Goal: Transaction & Acquisition: Book appointment/travel/reservation

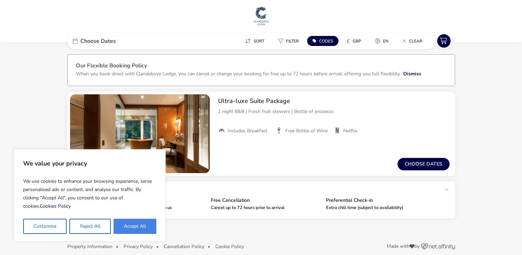
click at [134, 230] on button "Accept All" at bounding box center [135, 226] width 43 height 15
checkbox input "true"
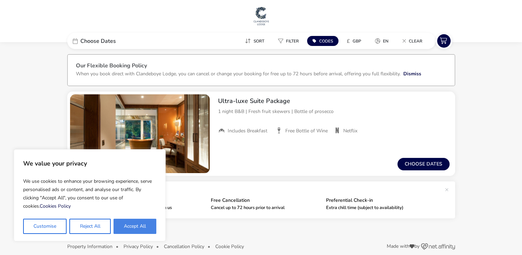
checkbox input "true"
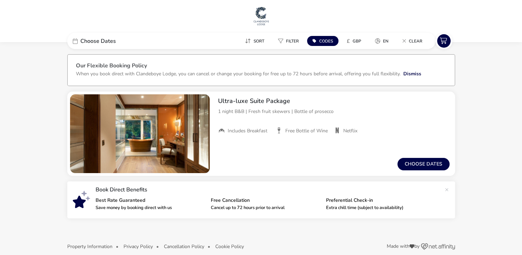
click at [262, 13] on img at bounding box center [261, 16] width 17 height 21
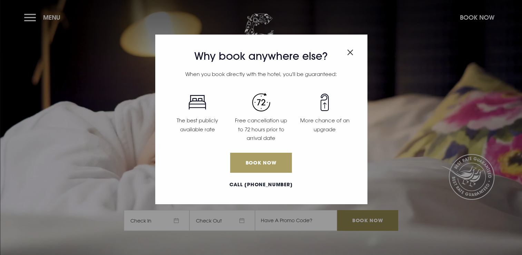
click at [272, 165] on link "Book Now" at bounding box center [260, 163] width 61 height 20
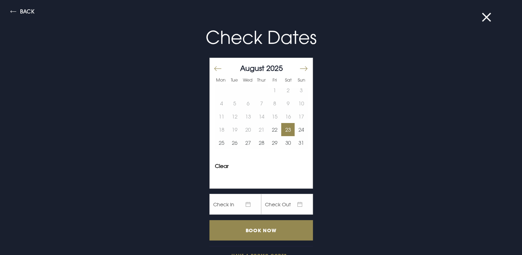
click at [283, 128] on button "23" at bounding box center [287, 129] width 13 height 13
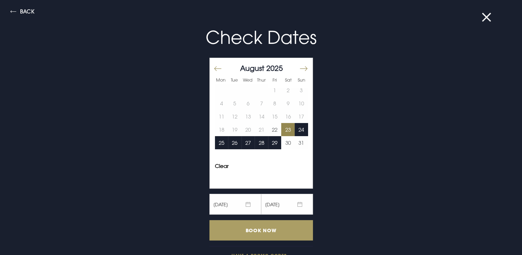
click at [265, 226] on input "Book Now" at bounding box center [262, 230] width 104 height 20
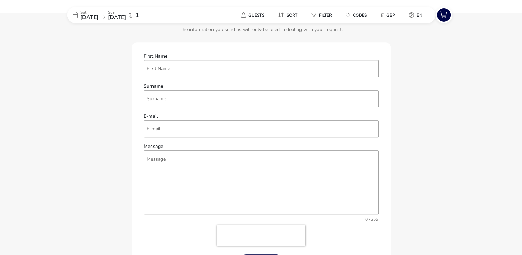
scroll to position [304, 0]
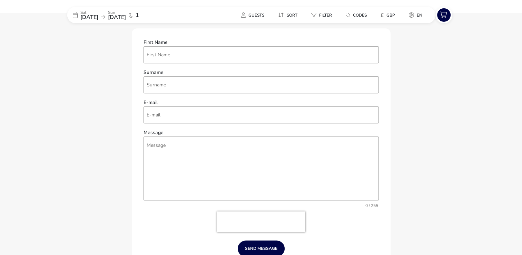
click at [231, 7] on div "Guests Sort Filter Codes £ GBP en" at bounding box center [305, 15] width 261 height 16
